Goal: Check status: Check status

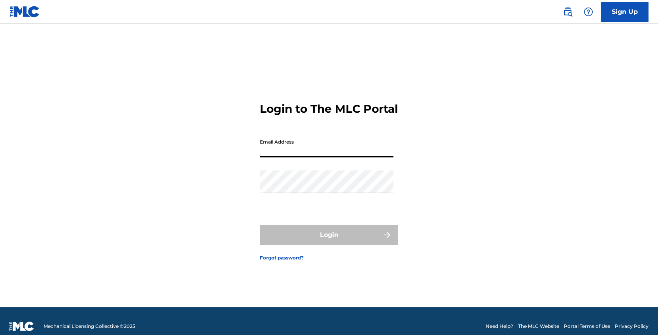
click at [335, 157] on input "Email Address" at bounding box center [327, 146] width 134 height 23
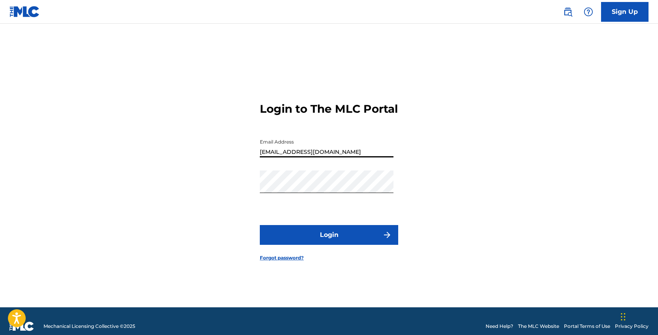
type input "[EMAIL_ADDRESS][DOMAIN_NAME]"
click at [343, 227] on form "Login to The MLC Portal Email Address [EMAIL_ADDRESS][DOMAIN_NAME] Password Log…" at bounding box center [329, 175] width 138 height 264
click at [346, 241] on button "Login" at bounding box center [329, 235] width 138 height 20
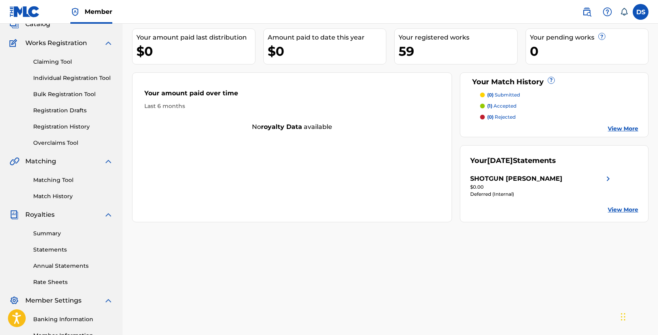
scroll to position [76, 0]
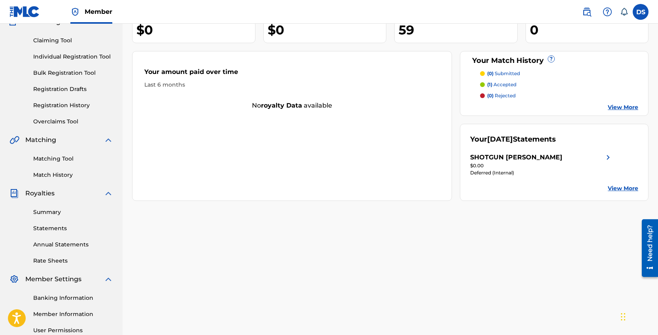
click at [44, 218] on div "Summary Statements Annual Statements Rate Sheets" at bounding box center [61, 231] width 104 height 67
click at [46, 211] on link "Summary" at bounding box center [73, 212] width 80 height 8
